Goal: Task Accomplishment & Management: Use online tool/utility

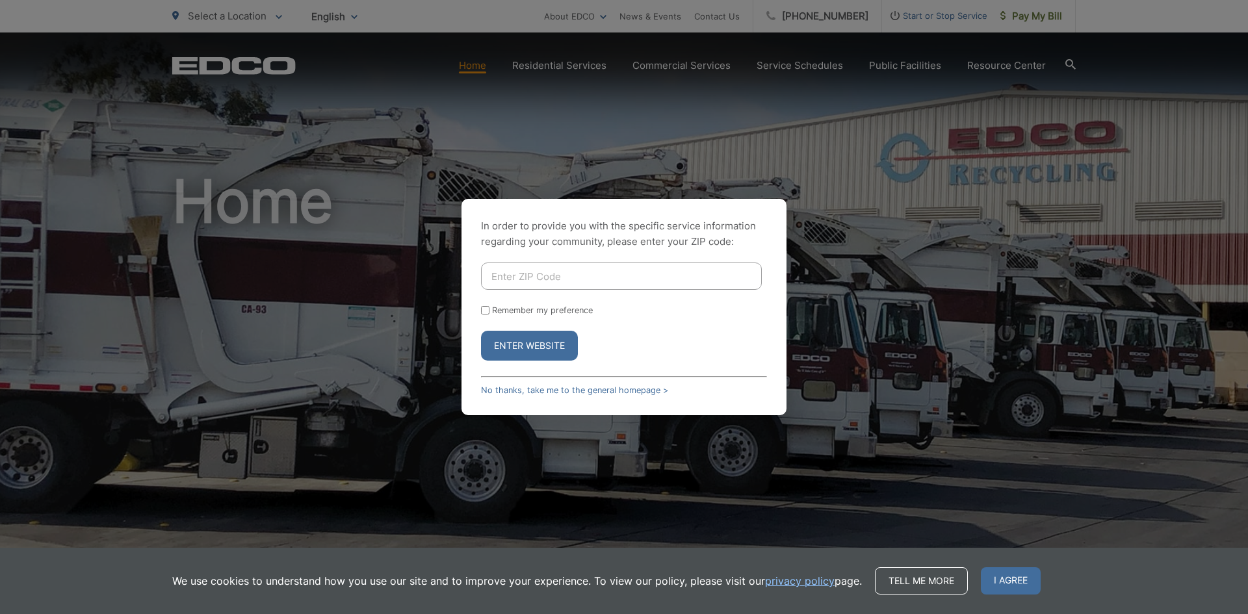
click at [640, 279] on input "Enter ZIP Code" at bounding box center [621, 276] width 281 height 27
type input "91942"
click at [536, 354] on button "Enter Website" at bounding box center [529, 346] width 97 height 30
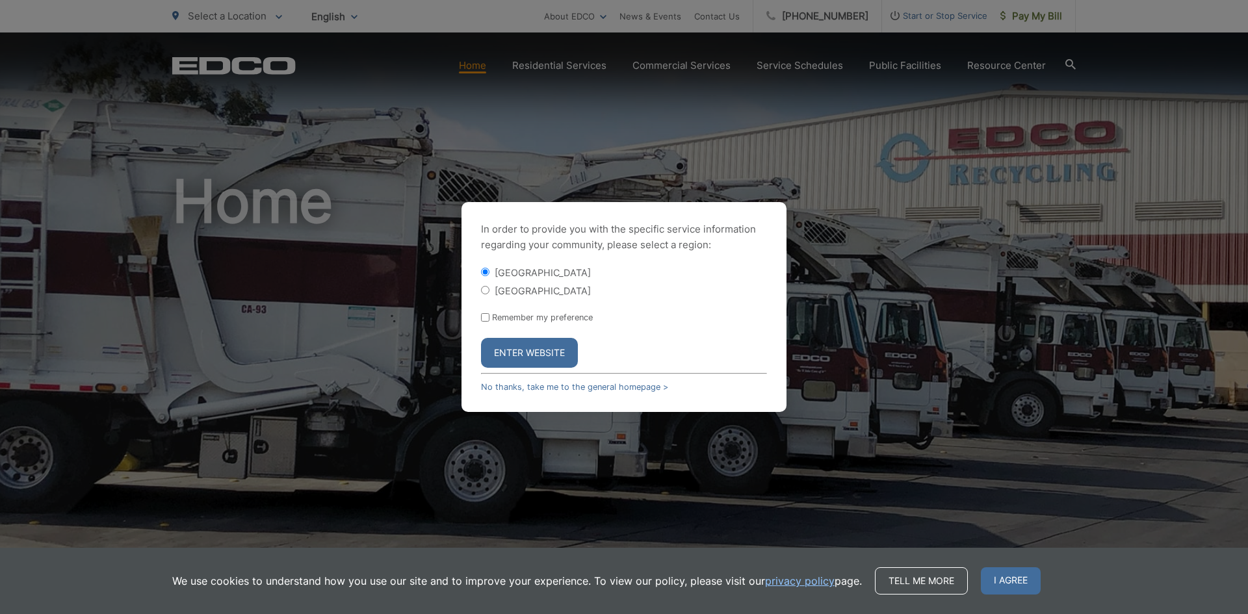
click at [537, 344] on button "Enter Website" at bounding box center [529, 353] width 97 height 30
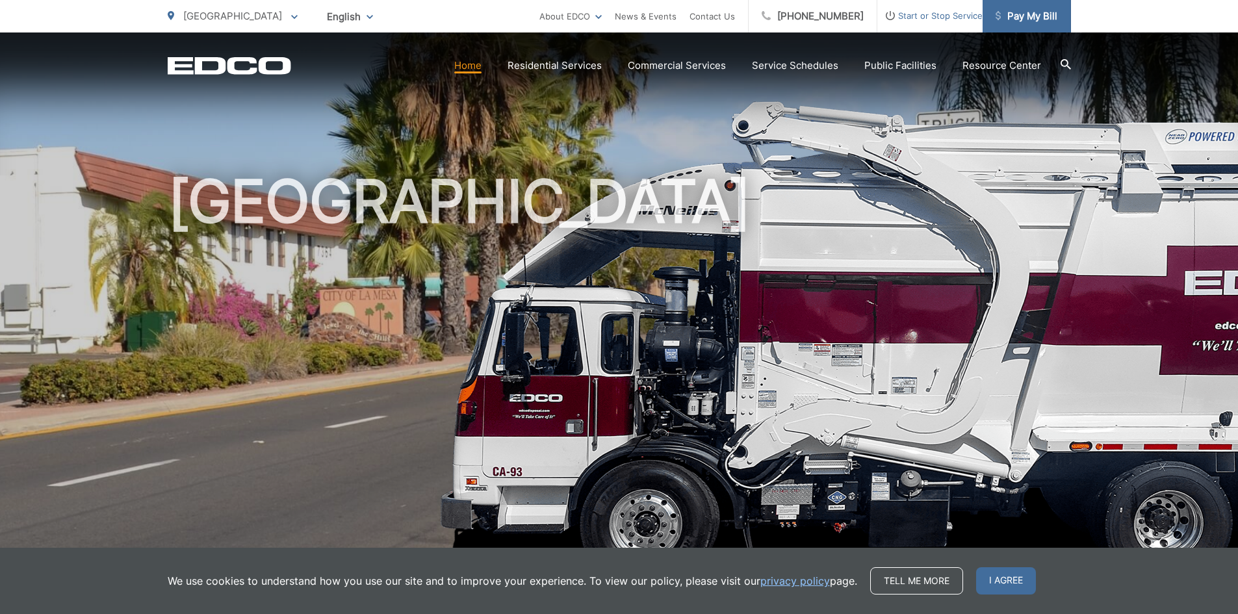
click at [1023, 14] on span "Pay My Bill" at bounding box center [1027, 16] width 62 height 16
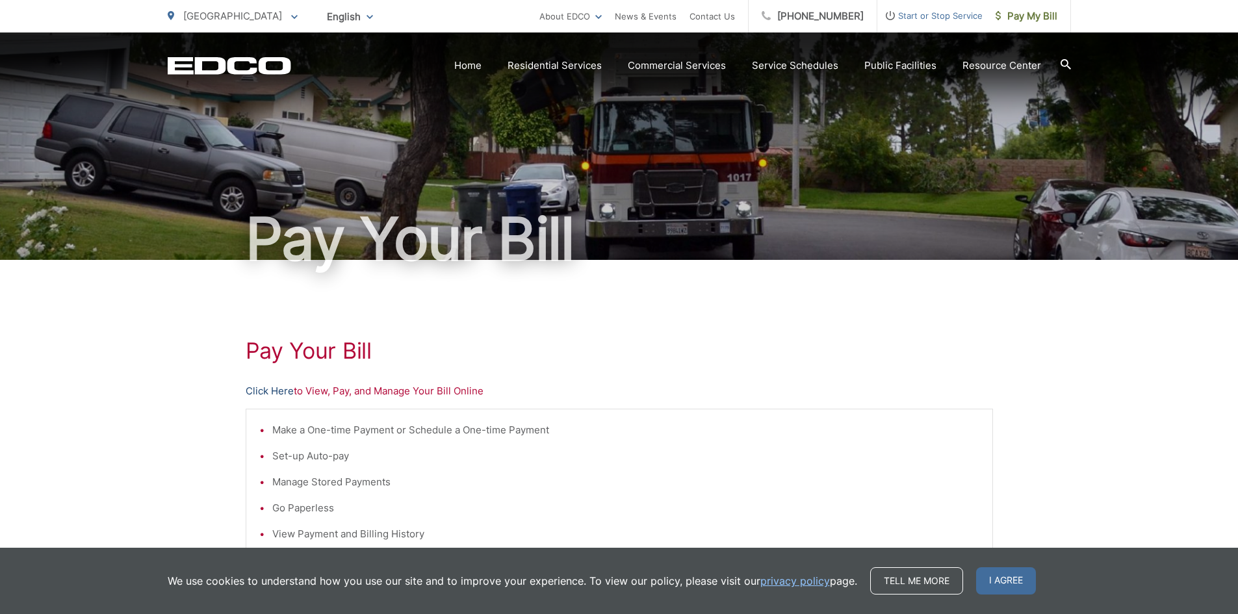
click at [278, 390] on link "Click Here" at bounding box center [270, 391] width 48 height 16
